Goal: Navigation & Orientation: Find specific page/section

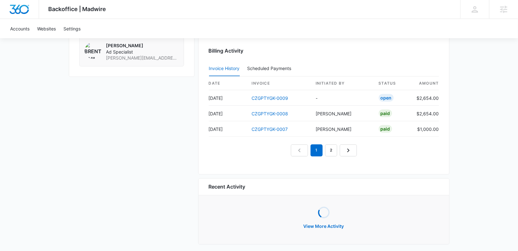
scroll to position [633, 0]
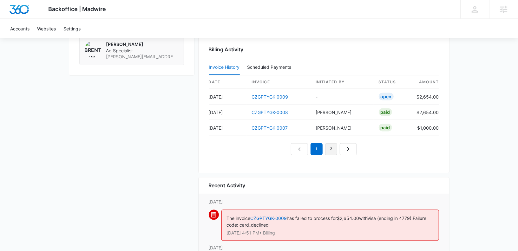
click at [333, 143] on link "2" at bounding box center [331, 149] width 12 height 12
click at [337, 146] on link "3" at bounding box center [338, 149] width 12 height 12
click at [337, 146] on em "3" at bounding box center [338, 149] width 12 height 12
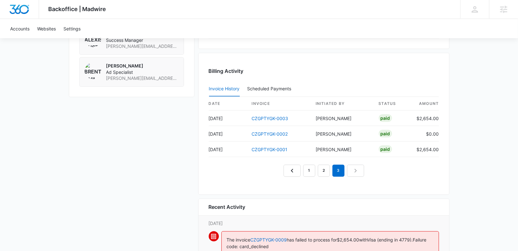
scroll to position [610, 0]
